Goal: Information Seeking & Learning: Find specific fact

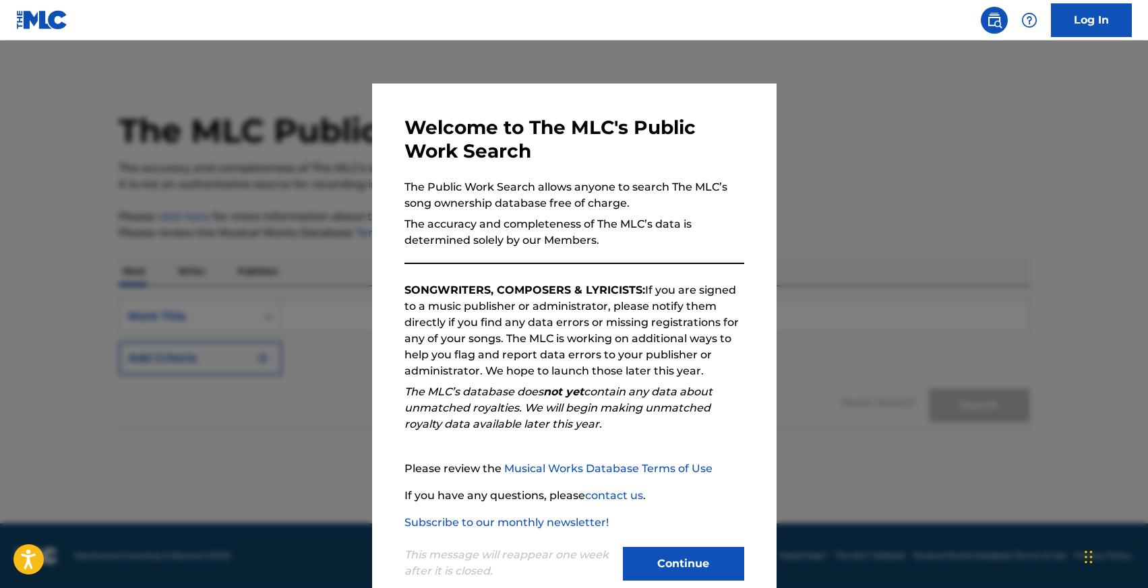
click at [661, 552] on button "Continue" at bounding box center [683, 564] width 121 height 34
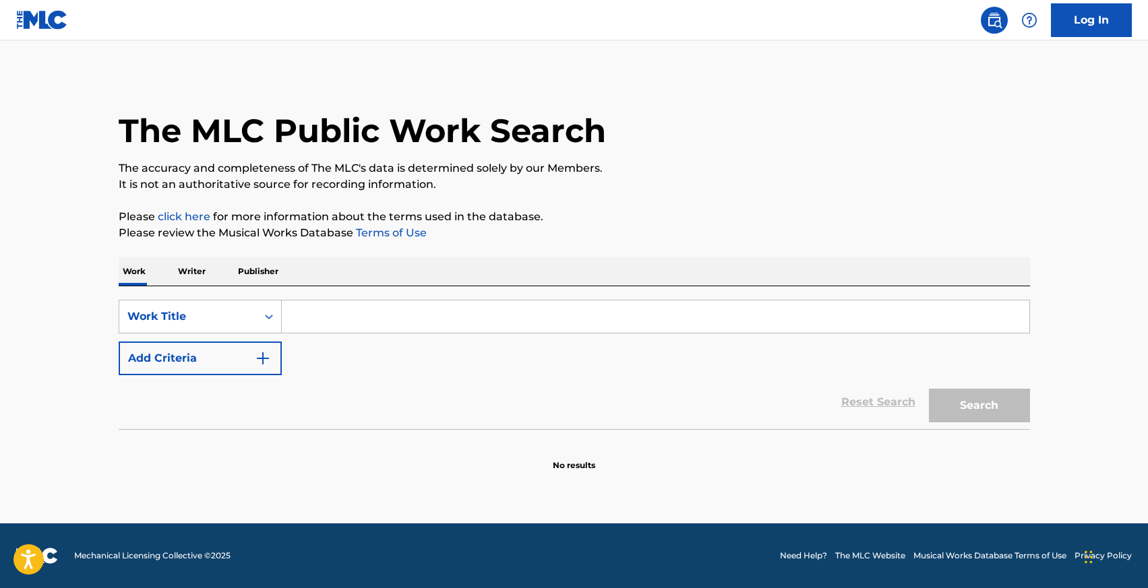
drag, startPoint x: 191, startPoint y: 360, endPoint x: 324, endPoint y: 335, distance: 135.7
click at [191, 360] on button "Add Criteria" at bounding box center [200, 359] width 163 height 34
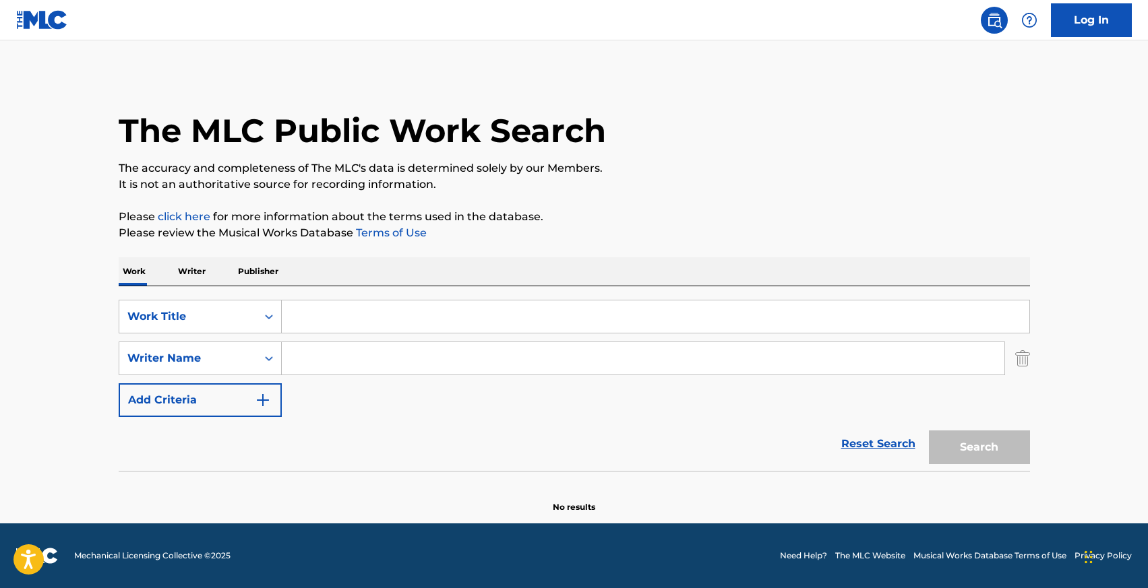
click at [390, 326] on input "Search Form" at bounding box center [655, 317] width 747 height 32
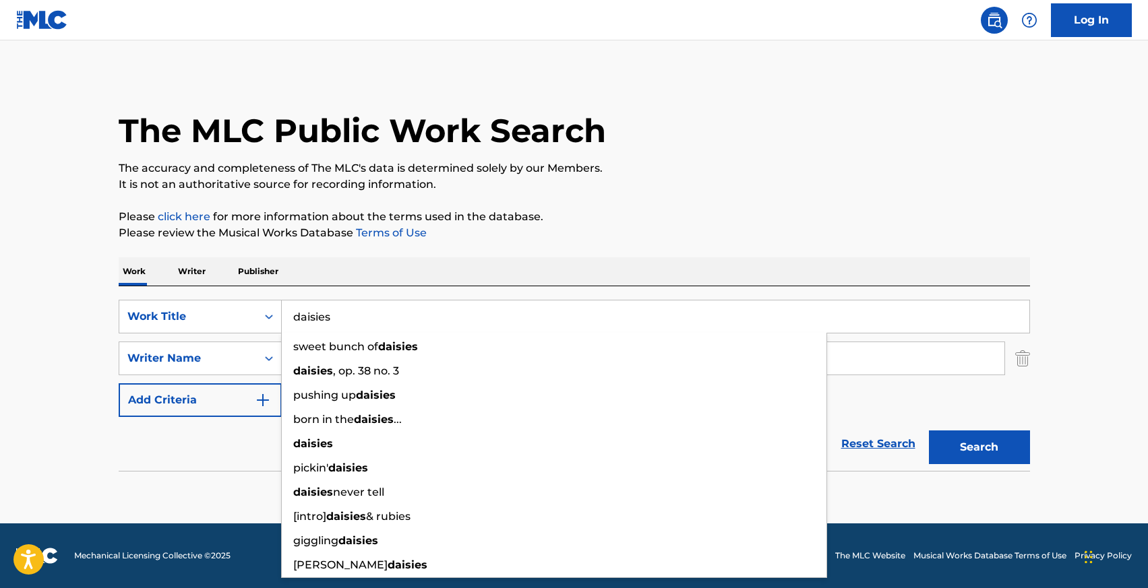
type input "daisies"
click at [658, 137] on div "The MLC Public Work Search" at bounding box center [574, 123] width 911 height 98
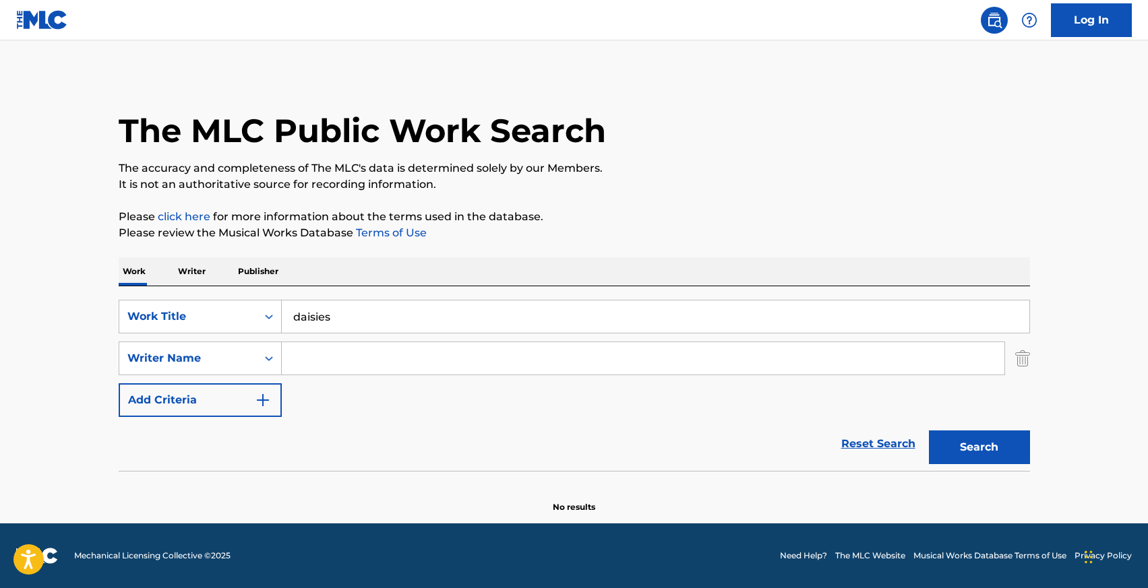
click at [450, 365] on input "Search Form" at bounding box center [643, 358] width 722 height 32
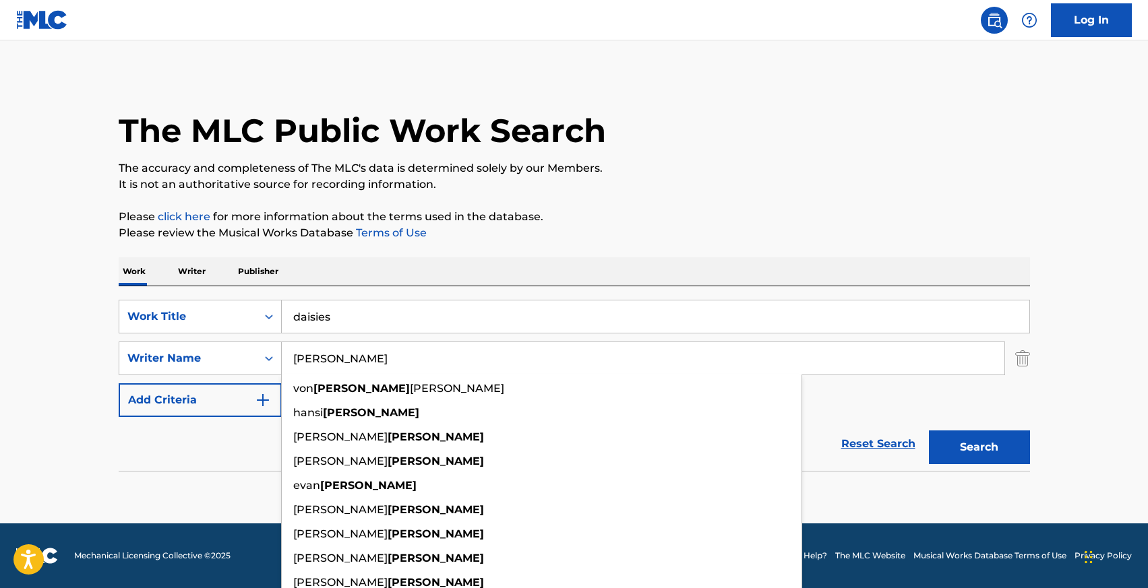
type input "[PERSON_NAME]"
click at [1004, 150] on div "The MLC Public Work Search" at bounding box center [574, 123] width 911 height 98
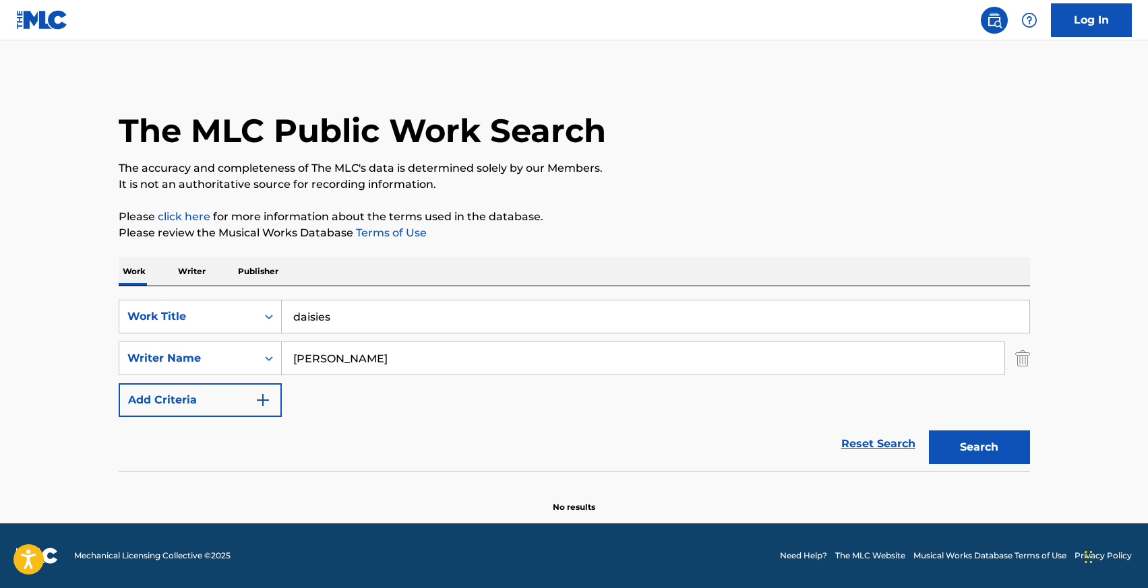
click at [964, 437] on button "Search" at bounding box center [979, 448] width 101 height 34
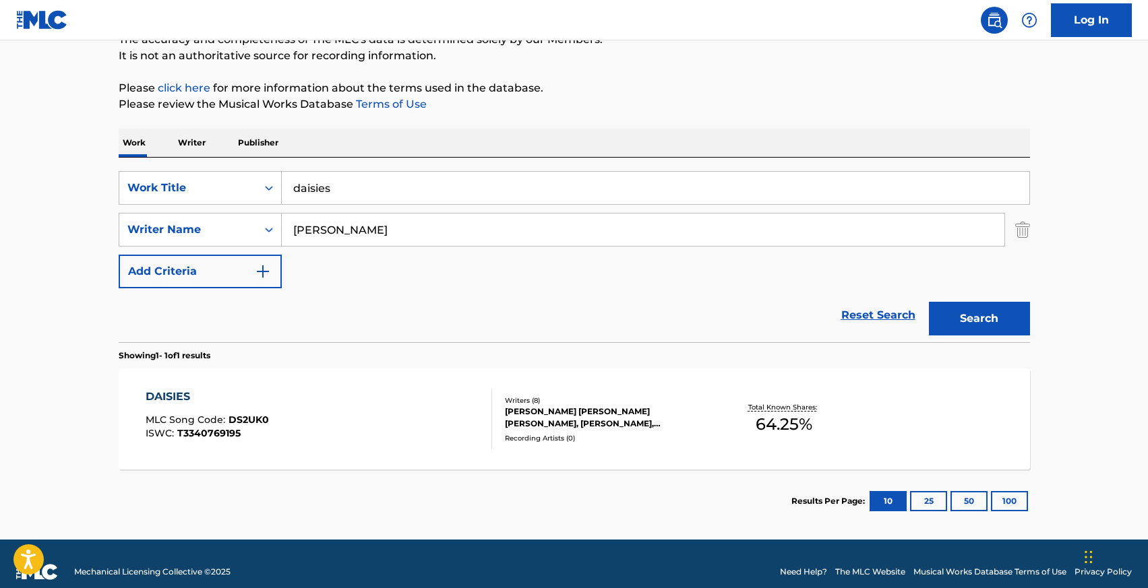
scroll to position [145, 0]
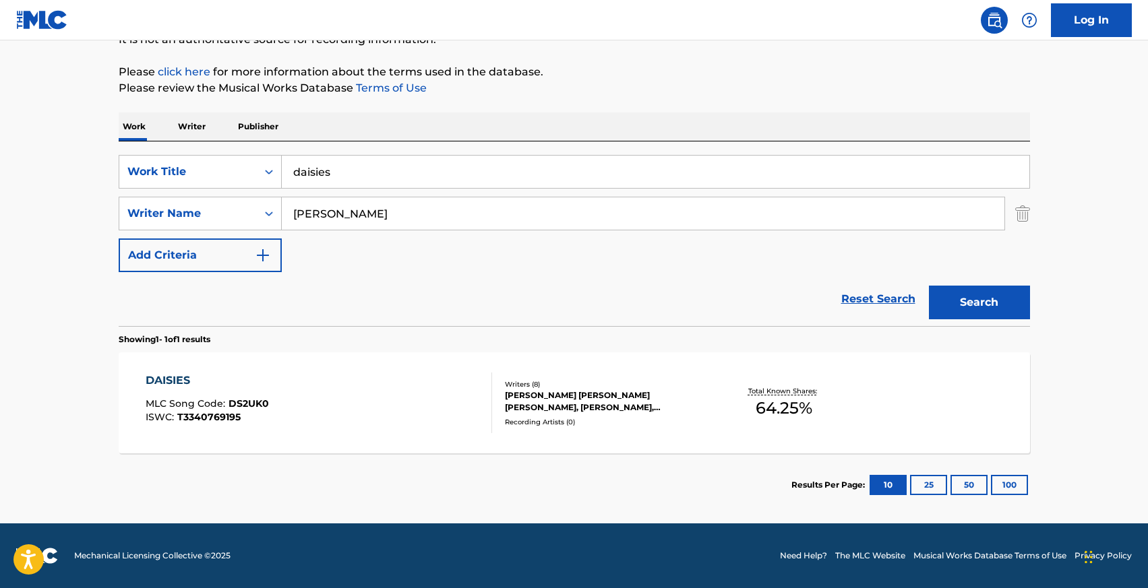
click at [333, 407] on div "DAISIES MLC Song Code : DS2UK0 ISWC : T3340769195" at bounding box center [319, 403] width 346 height 61
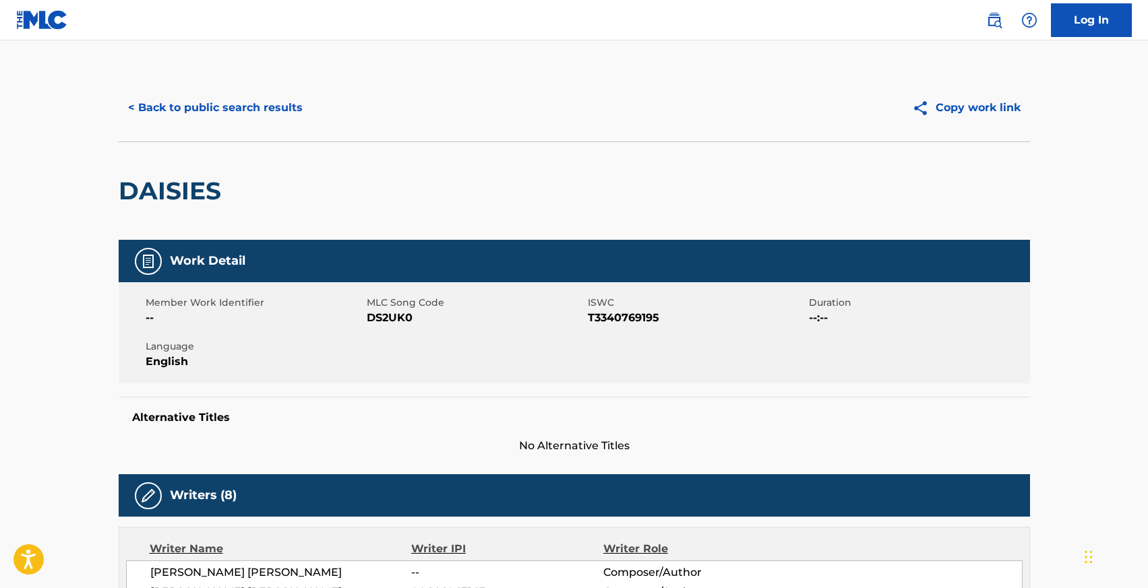
click at [377, 320] on span "DS2UK0" at bounding box center [476, 318] width 218 height 16
copy span "DS2UK0"
click at [611, 321] on span "T3340769195" at bounding box center [697, 318] width 218 height 16
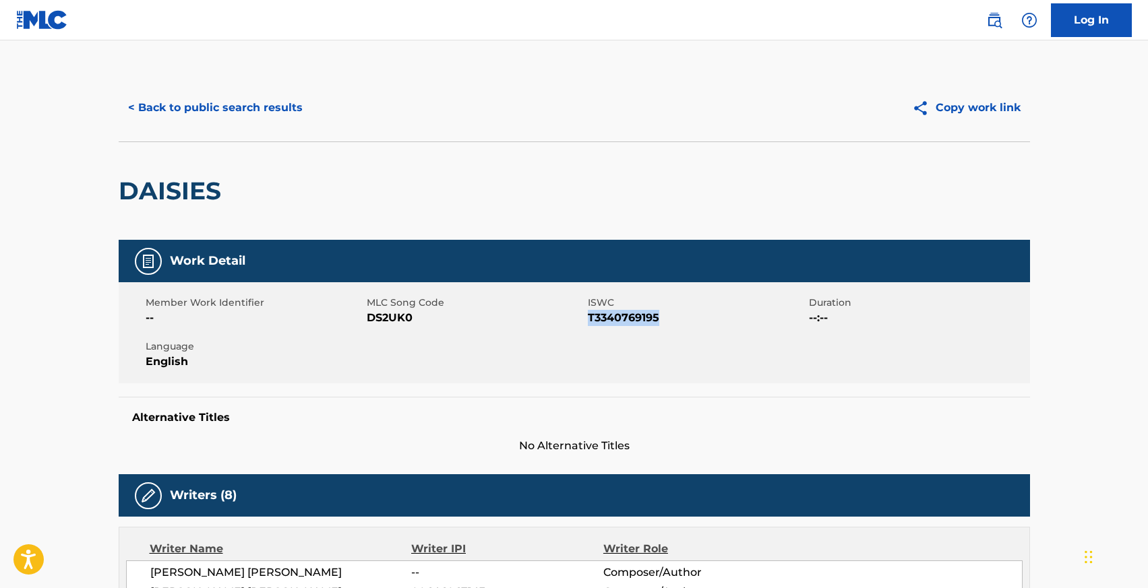
copy span "T3340769195"
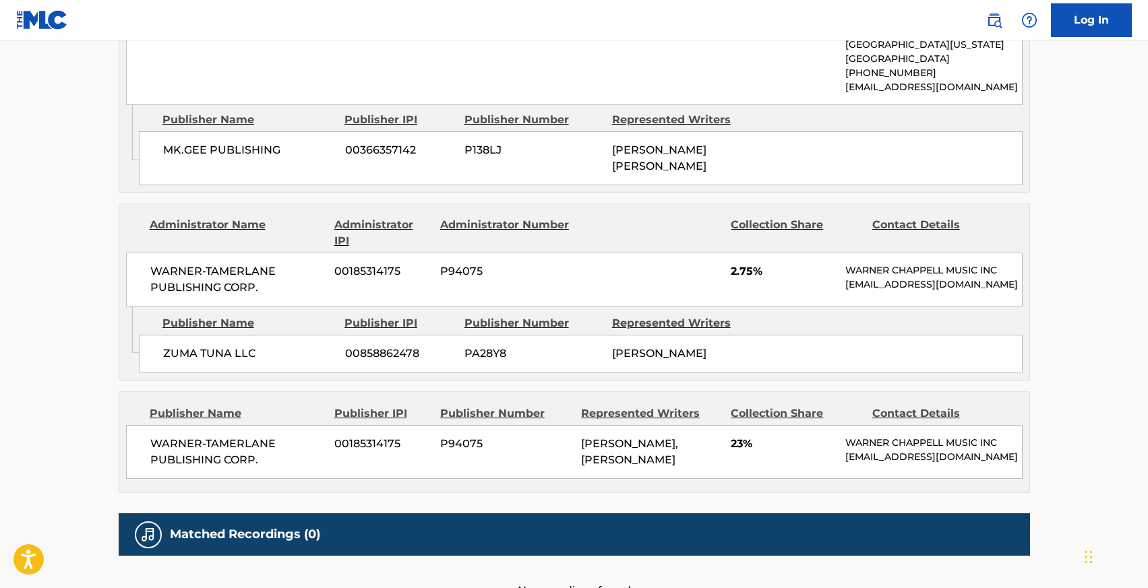
scroll to position [1435, 0]
